Goal: Task Accomplishment & Management: Manage account settings

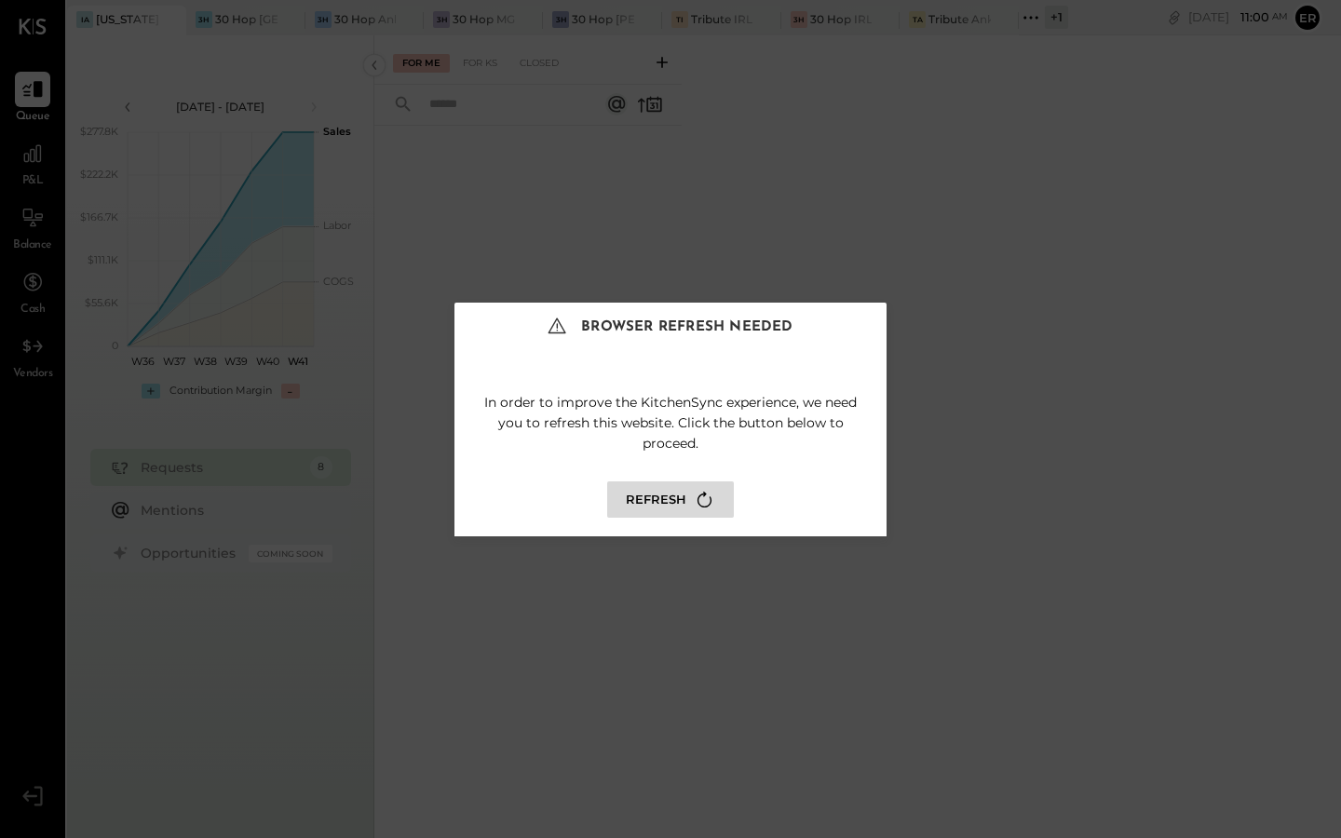
click at [680, 507] on button "Refresh" at bounding box center [670, 499] width 127 height 36
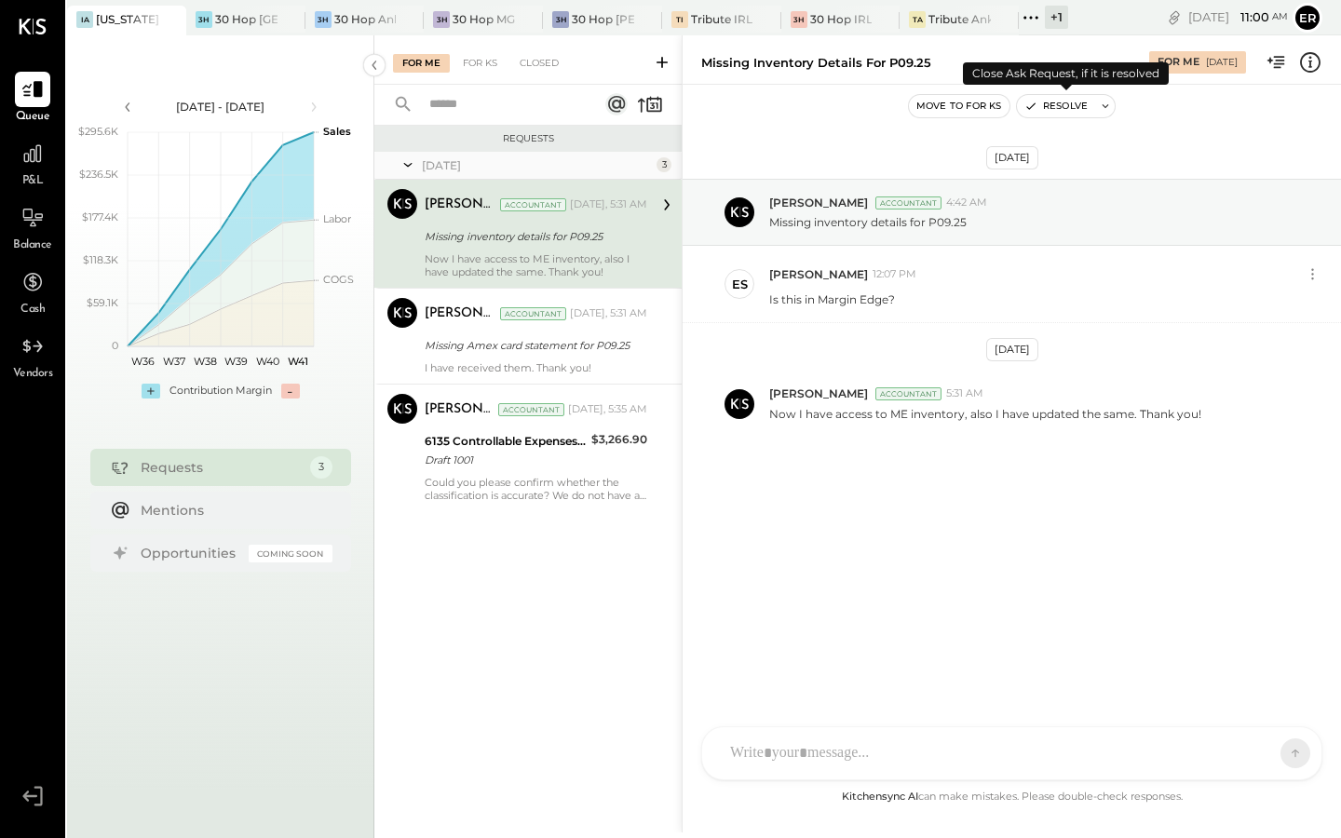
click at [1060, 101] on button "Resolve" at bounding box center [1056, 106] width 78 height 22
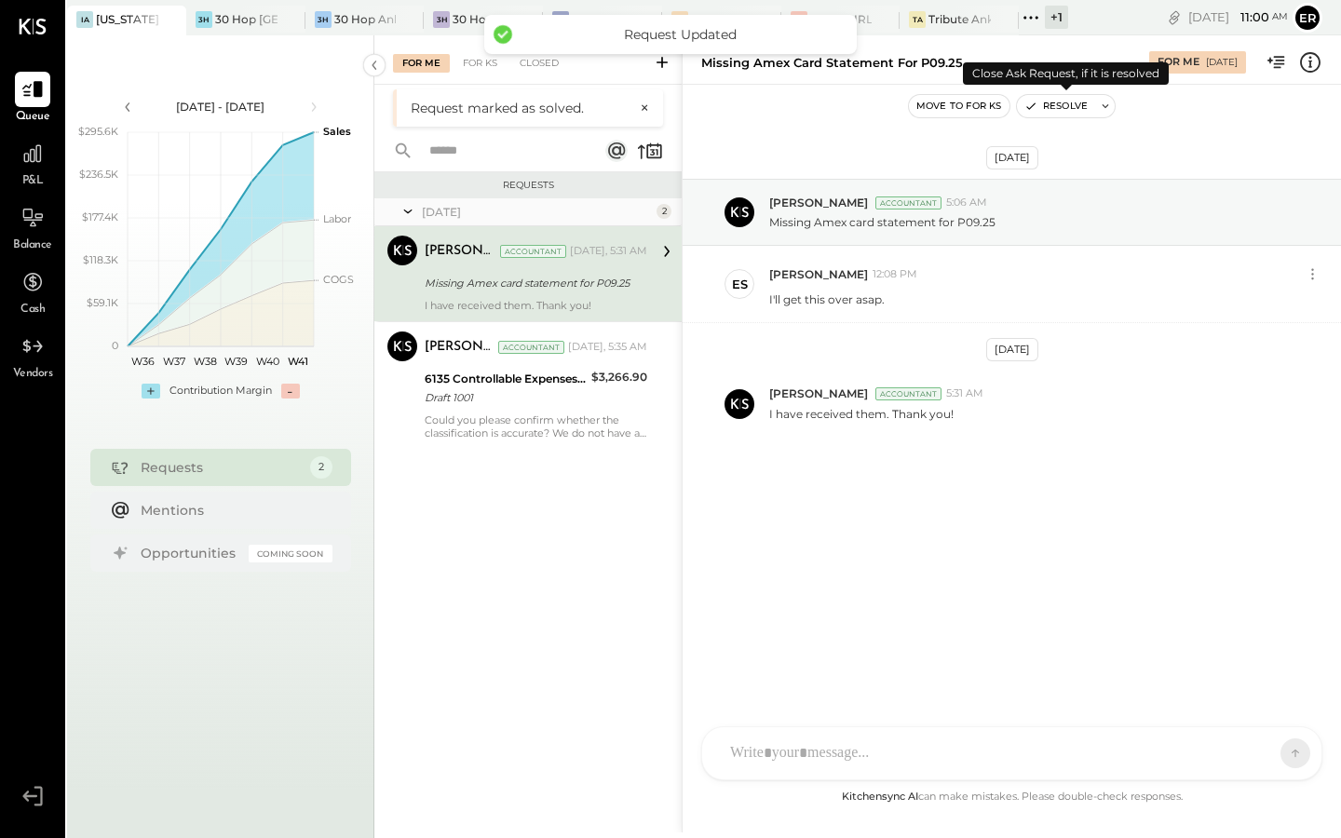
click at [1061, 101] on button "Resolve" at bounding box center [1056, 106] width 78 height 22
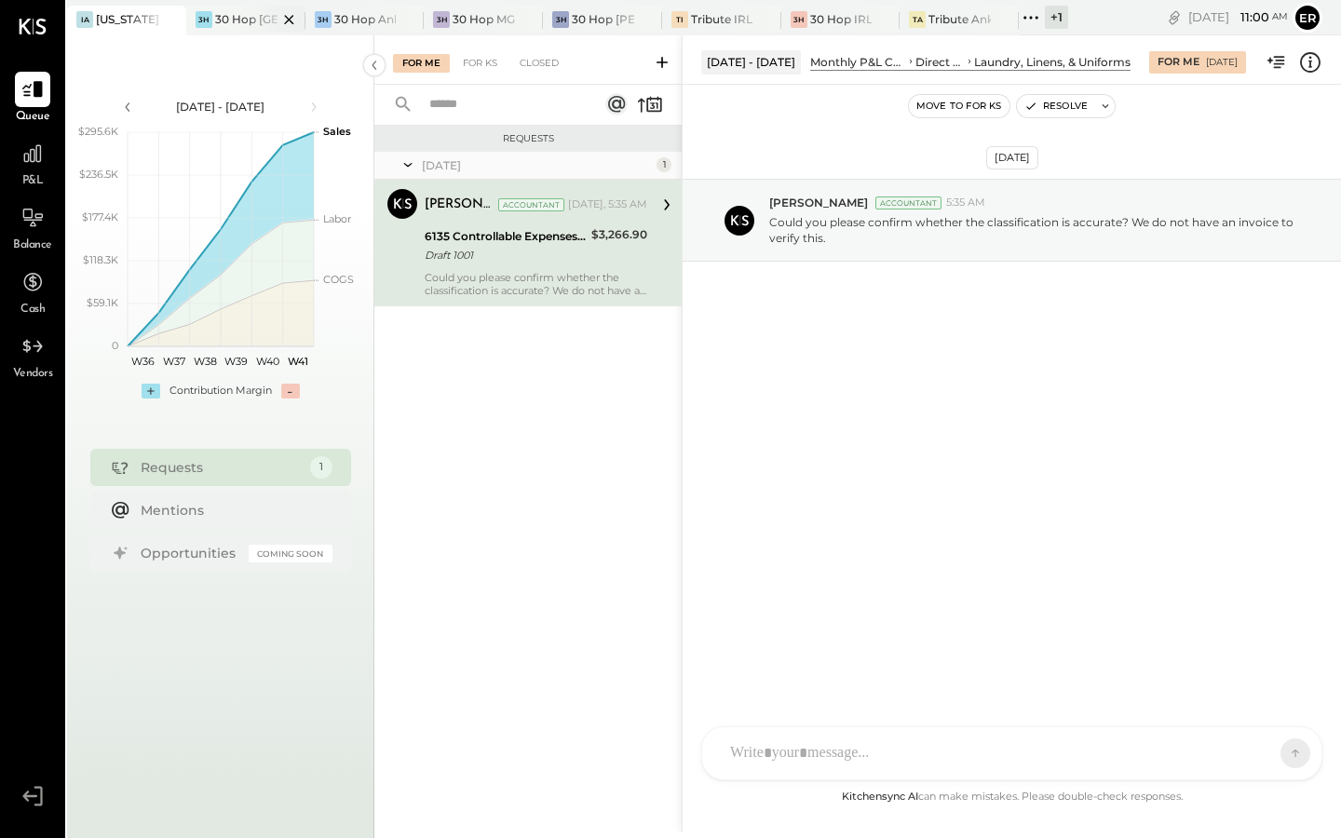
click at [242, 19] on div at bounding box center [272, 19] width 65 height 27
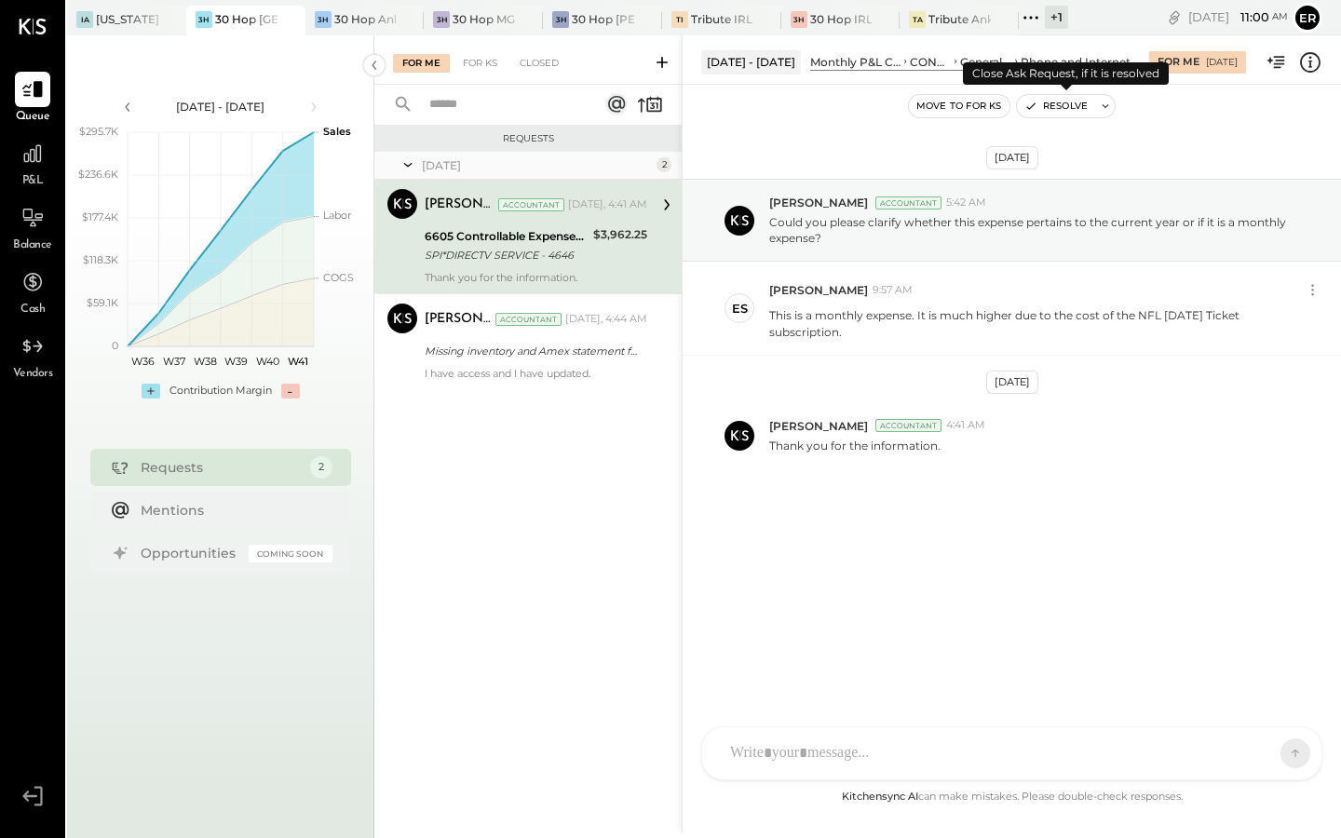
click at [1060, 111] on button "Resolve" at bounding box center [1056, 106] width 78 height 22
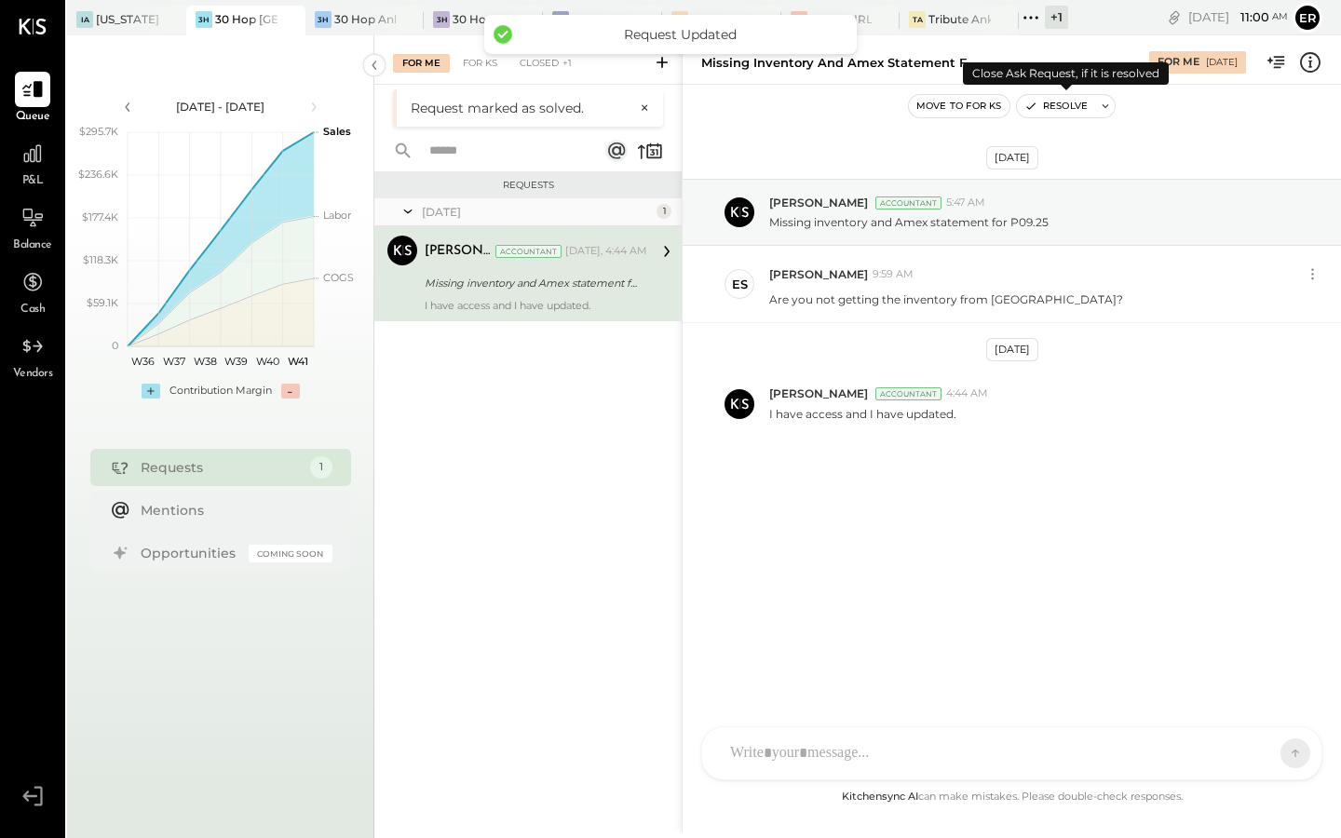
click at [1060, 111] on button "Resolve" at bounding box center [1056, 106] width 78 height 22
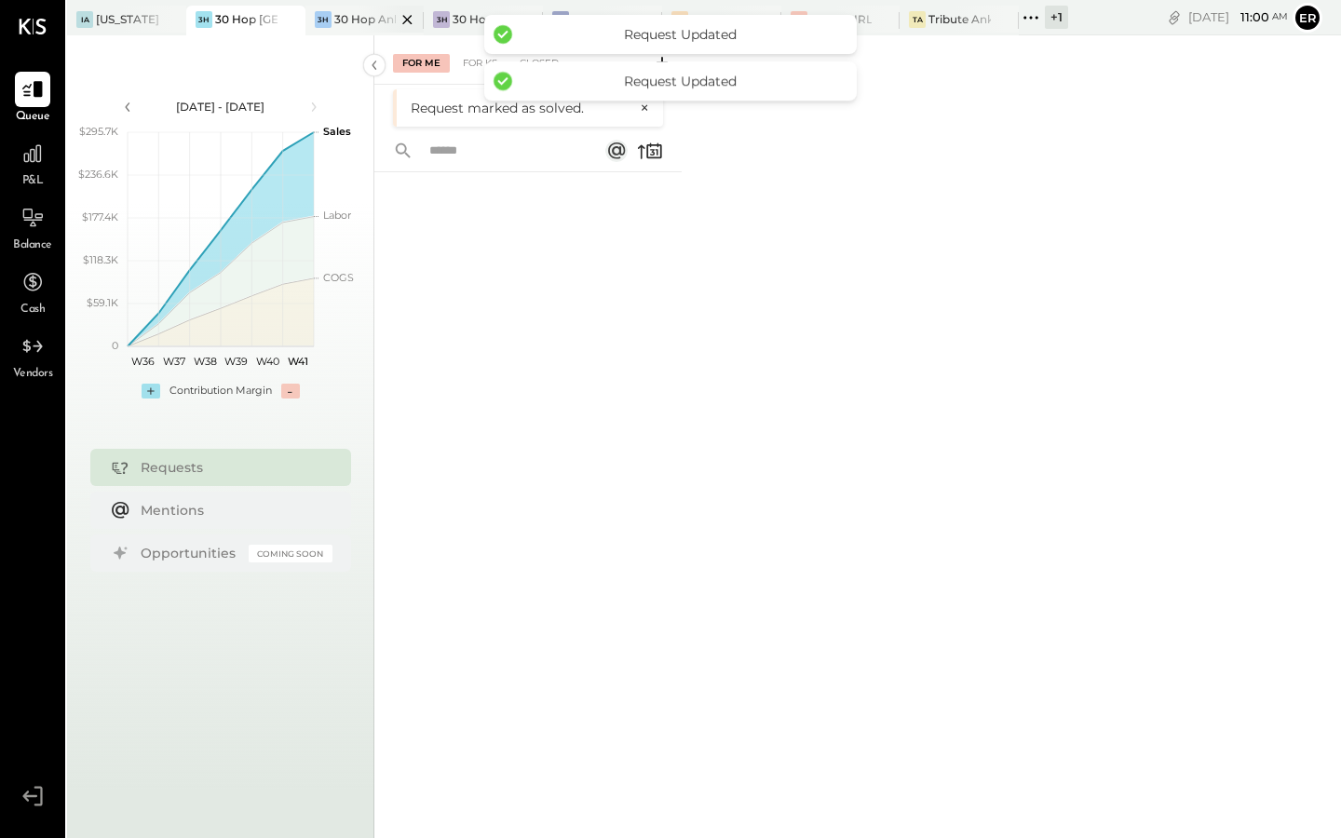
click at [352, 20] on div "30 Hop Ankeny" at bounding box center [365, 19] width 62 height 16
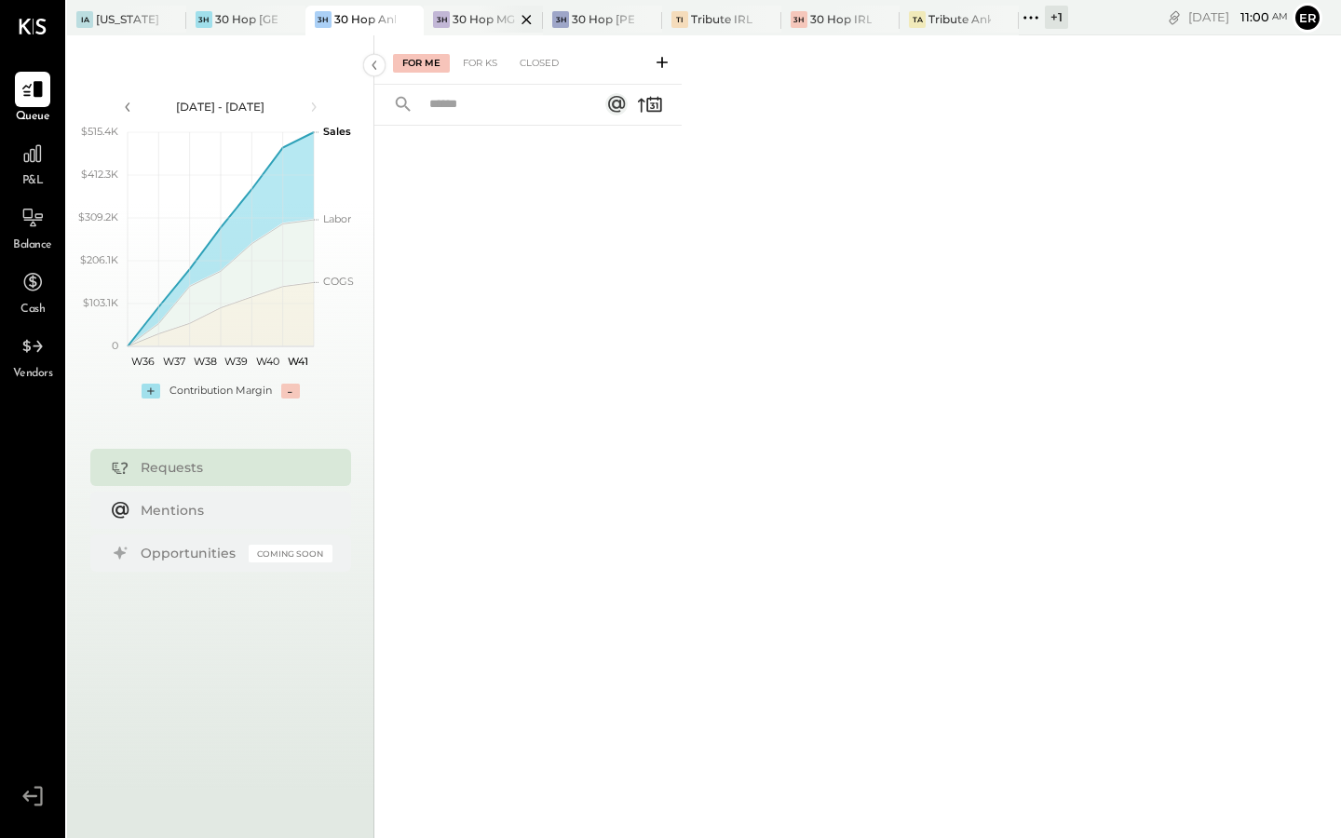
click at [475, 23] on div "30 Hop MGS" at bounding box center [484, 19] width 62 height 16
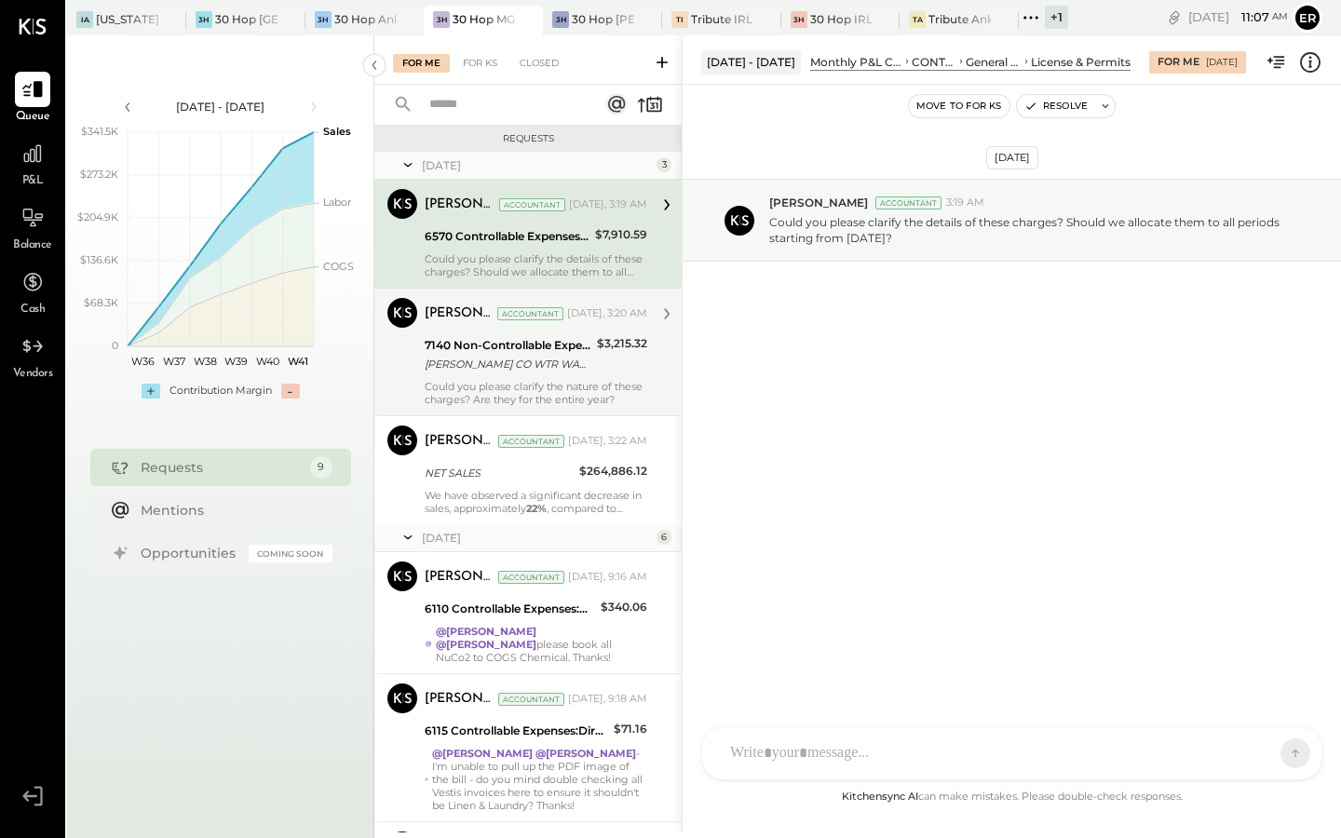
click at [513, 386] on div "Could you please clarify the nature of these charges? Are they for the entire y…" at bounding box center [536, 393] width 223 height 26
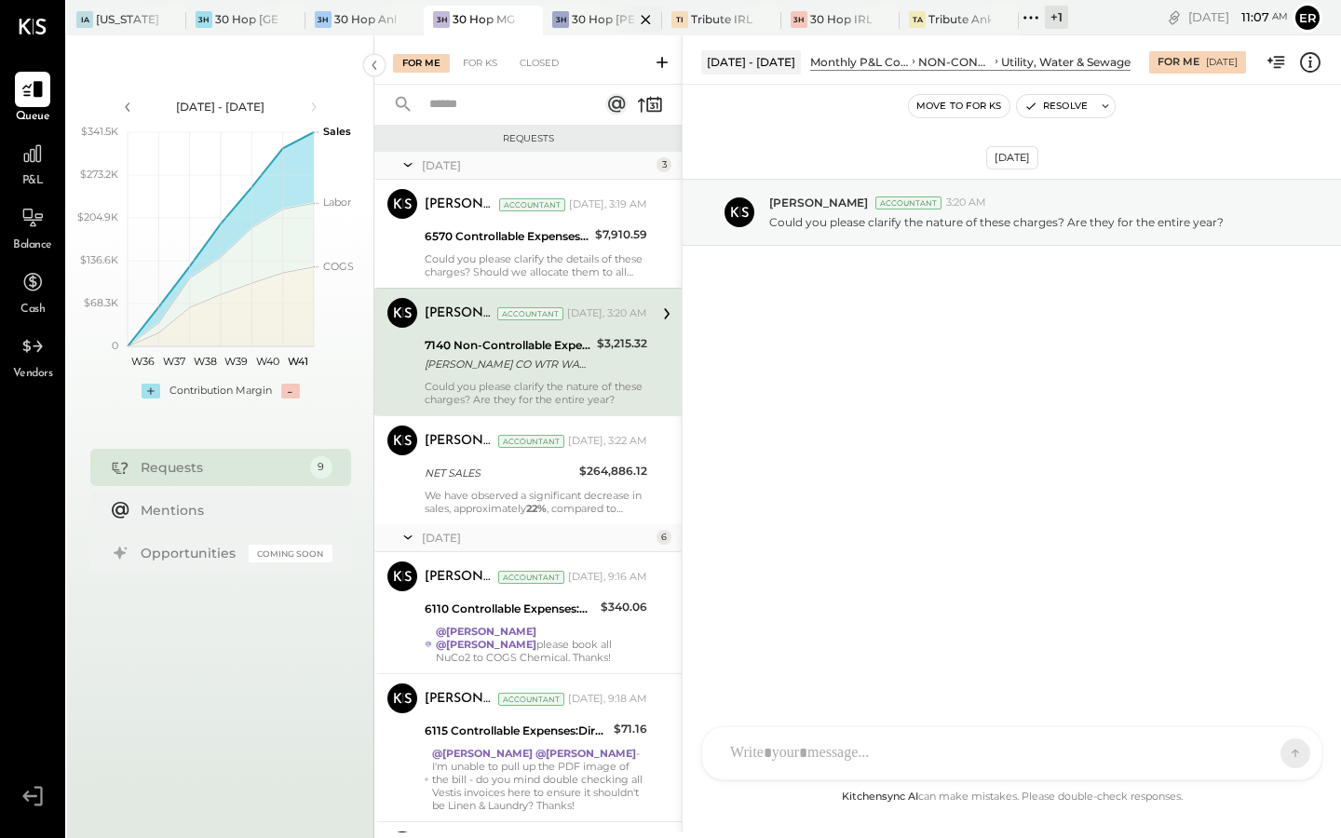
click at [600, 20] on div at bounding box center [629, 19] width 65 height 27
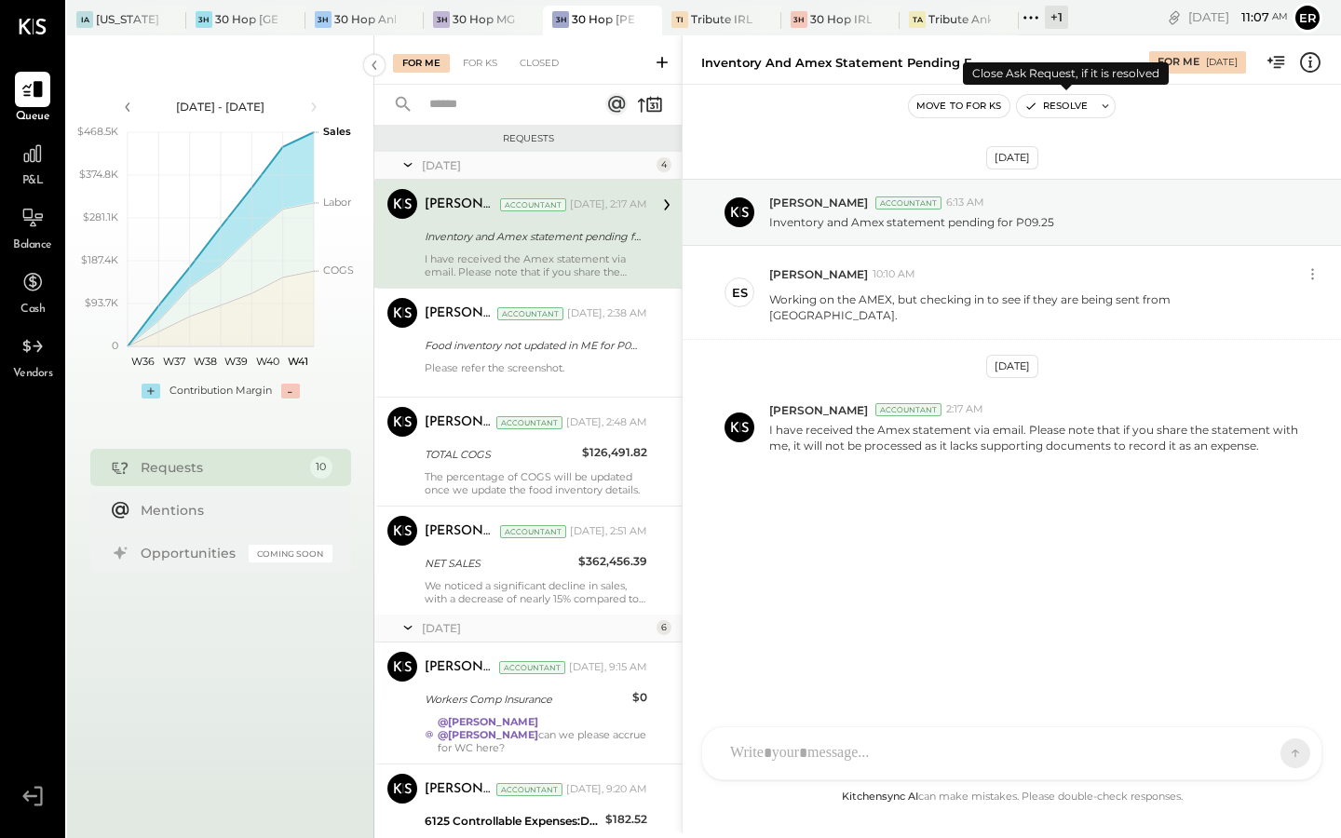
click at [1045, 105] on button "Resolve" at bounding box center [1056, 106] width 78 height 22
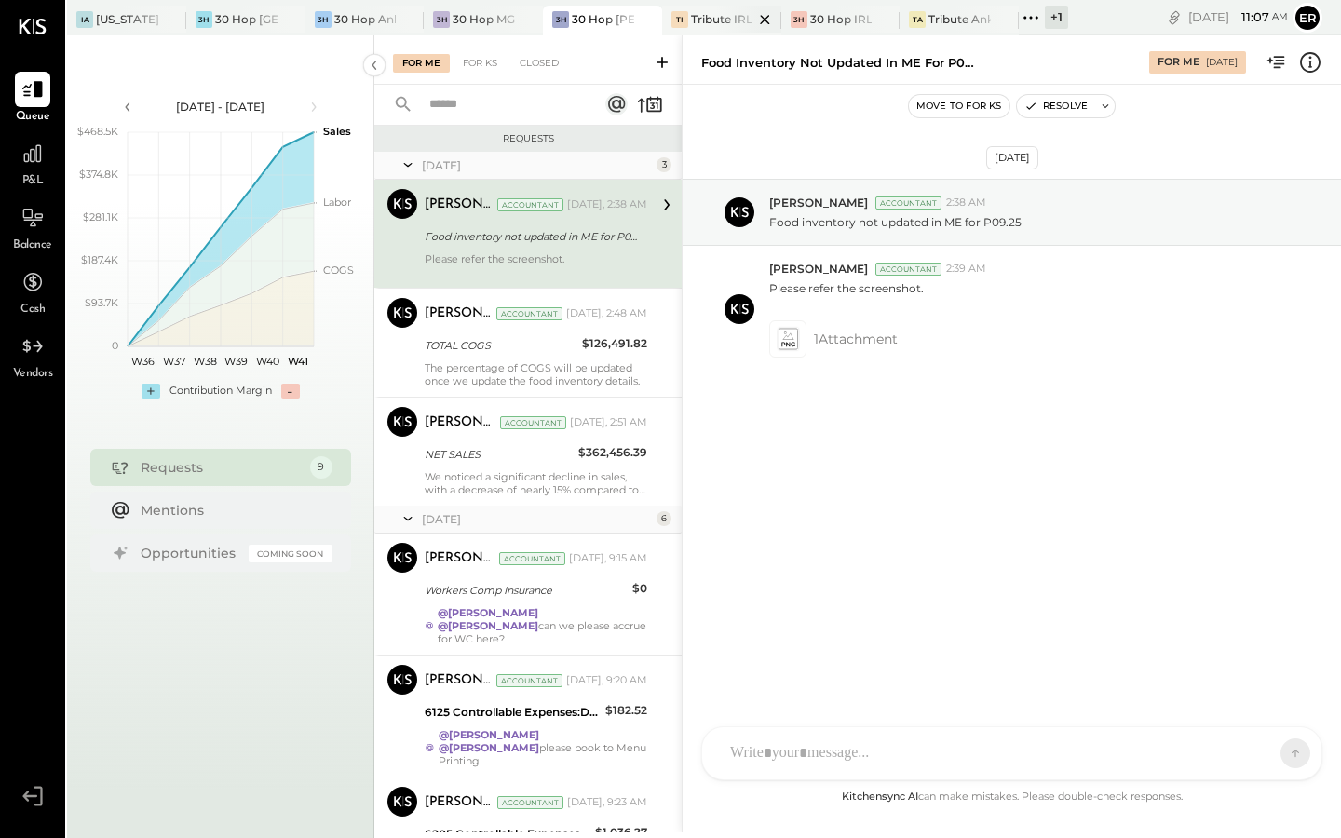
click at [710, 21] on div "Tribute IRL" at bounding box center [721, 19] width 61 height 16
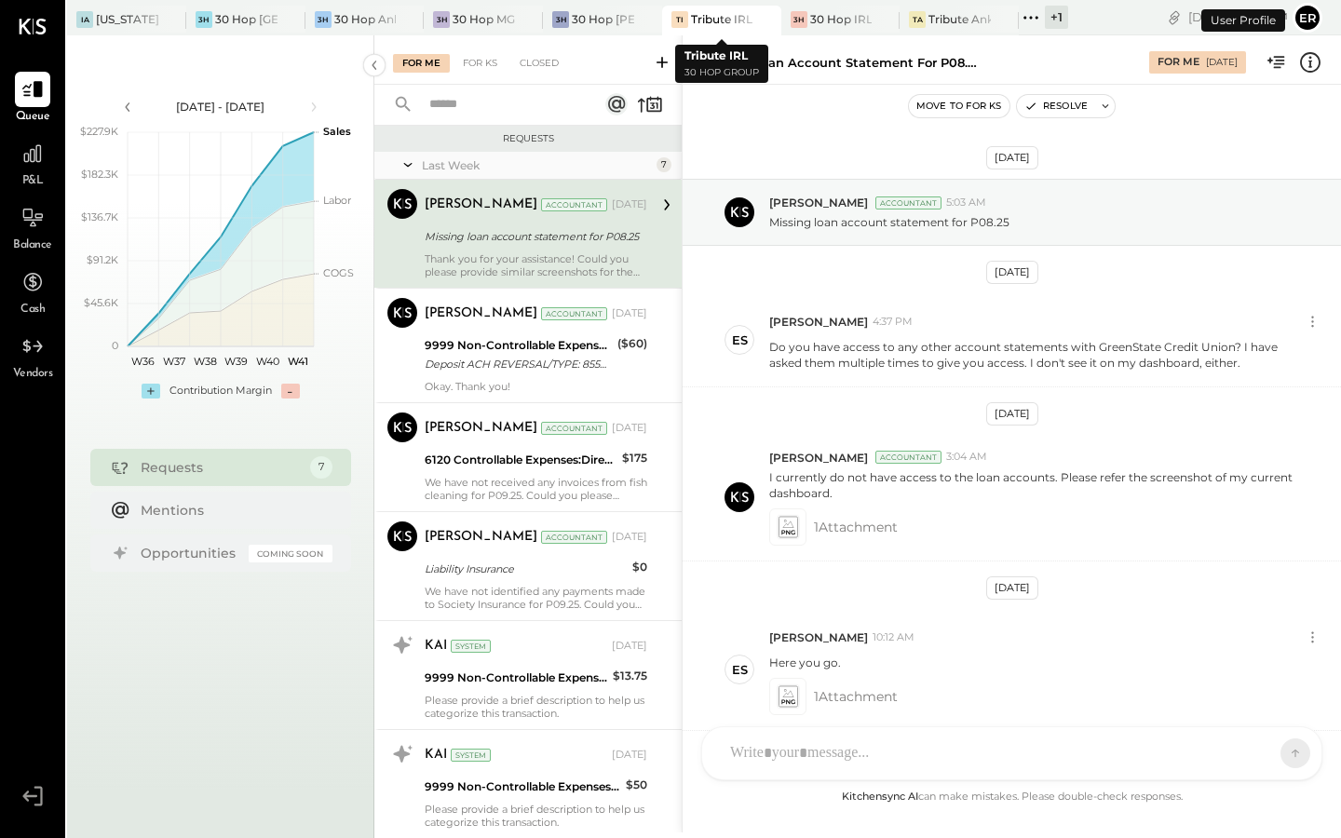
scroll to position [213, 0]
